Goal: Task Accomplishment & Management: Use online tool/utility

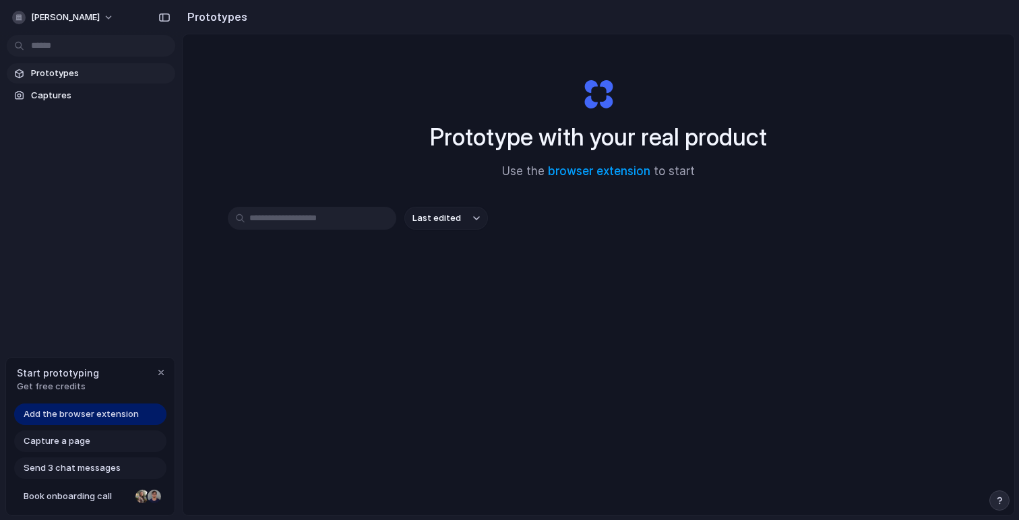
click at [140, 441] on div "Capture a page" at bounding box center [90, 442] width 152 height 22
click at [44, 92] on span "Captures" at bounding box center [100, 95] width 139 height 13
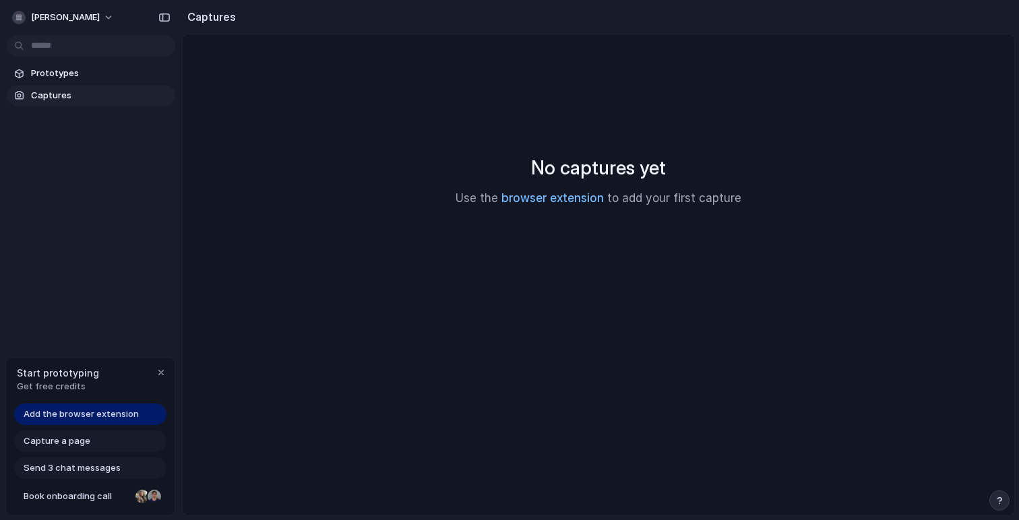
click at [537, 200] on link "browser extension" at bounding box center [553, 197] width 102 height 13
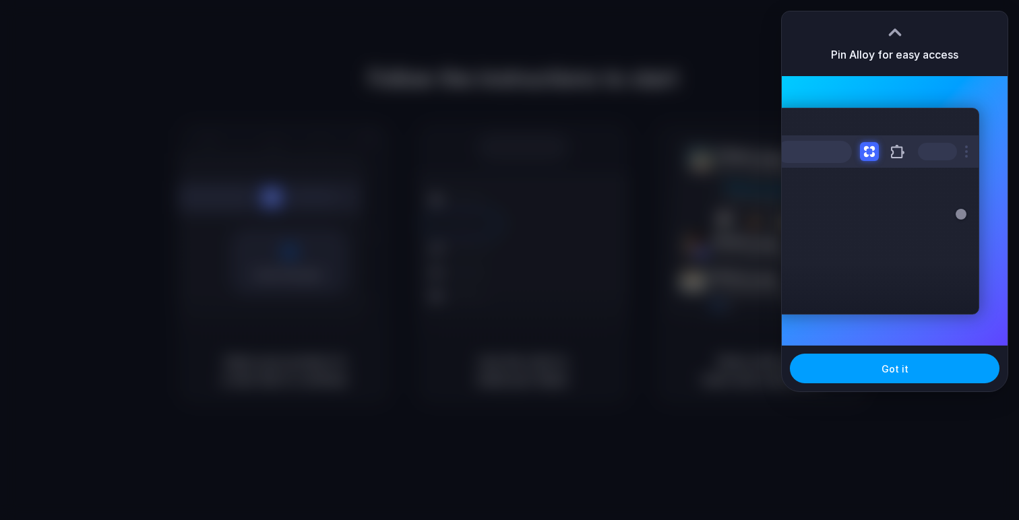
click at [942, 372] on button "Got it" at bounding box center [895, 369] width 210 height 30
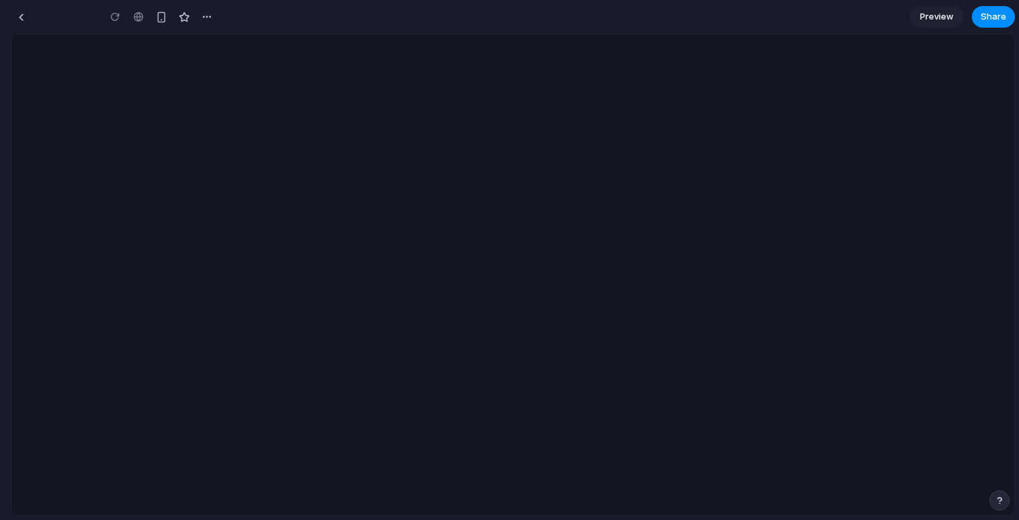
type input "**********"
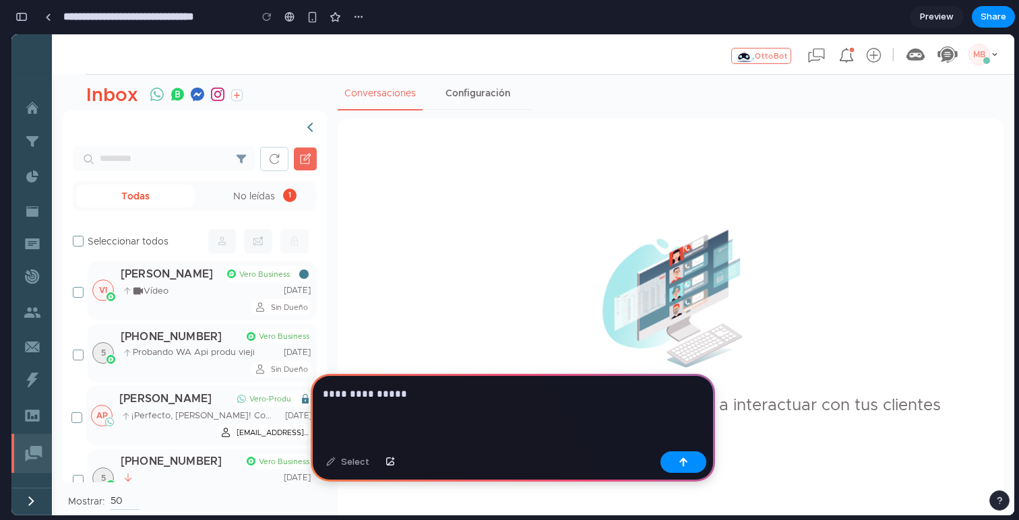
click at [306, 159] on img at bounding box center [305, 159] width 23 height 23
